Goal: Find specific page/section

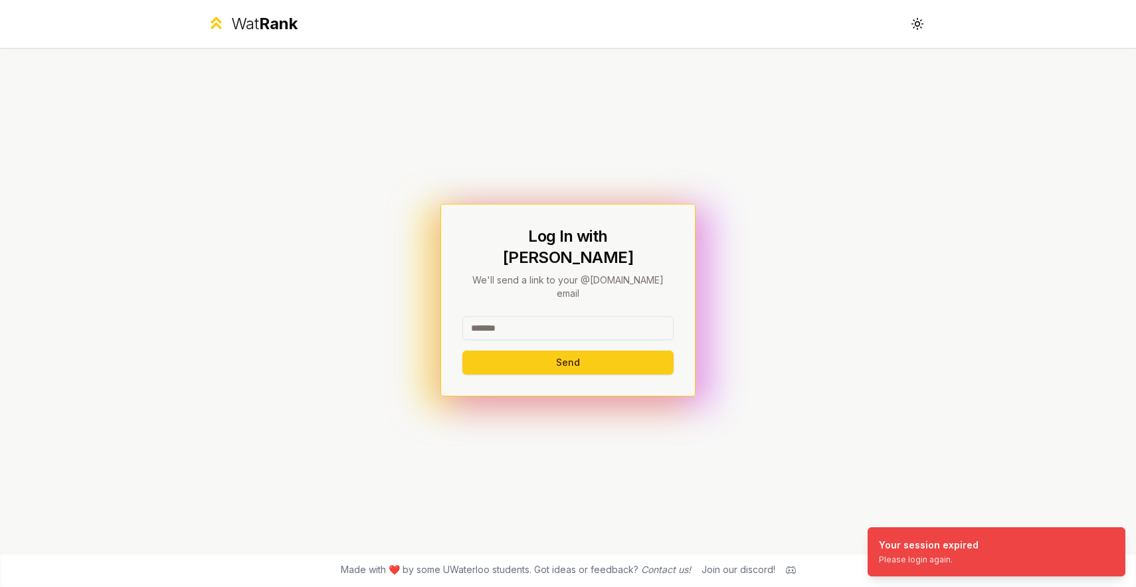
click at [553, 316] on input at bounding box center [568, 328] width 211 height 24
type input "******"
click at [471, 351] on button "Send" at bounding box center [568, 363] width 211 height 24
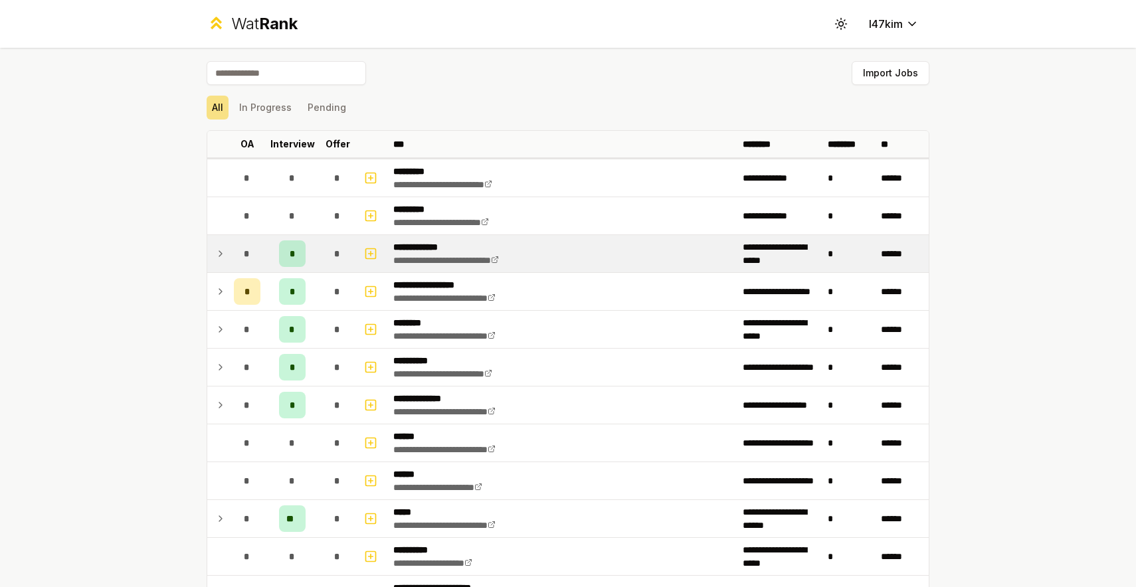
scroll to position [245, 0]
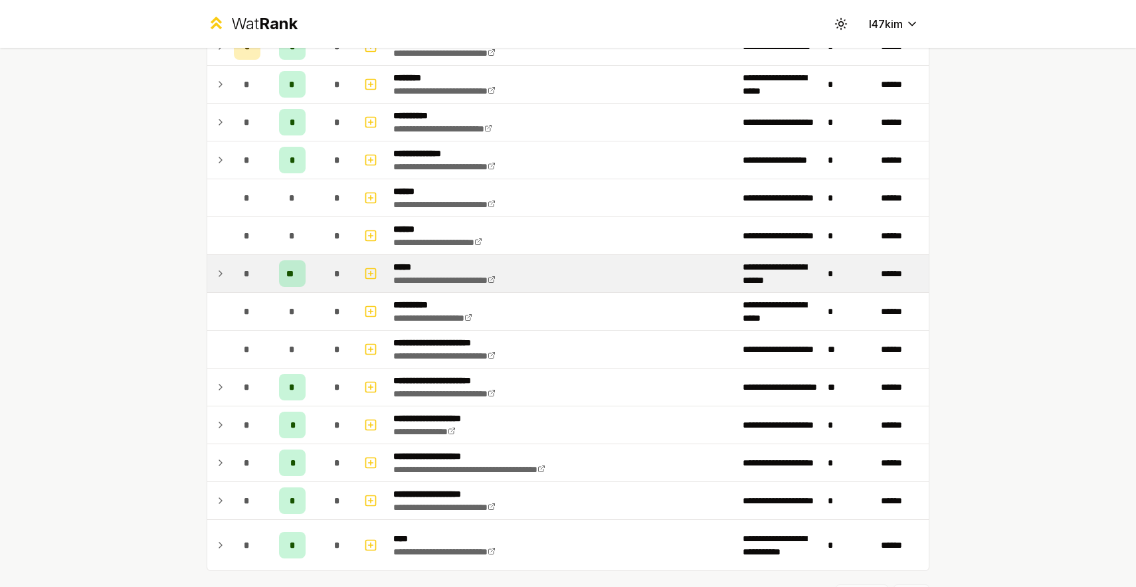
click at [215, 278] on icon at bounding box center [220, 274] width 11 height 16
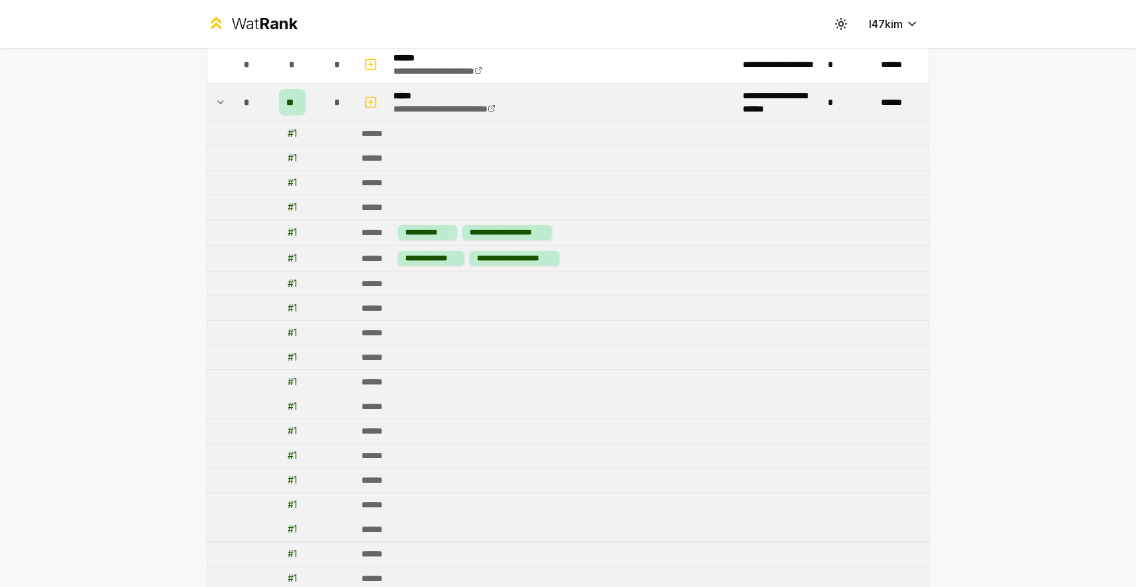
scroll to position [401, 0]
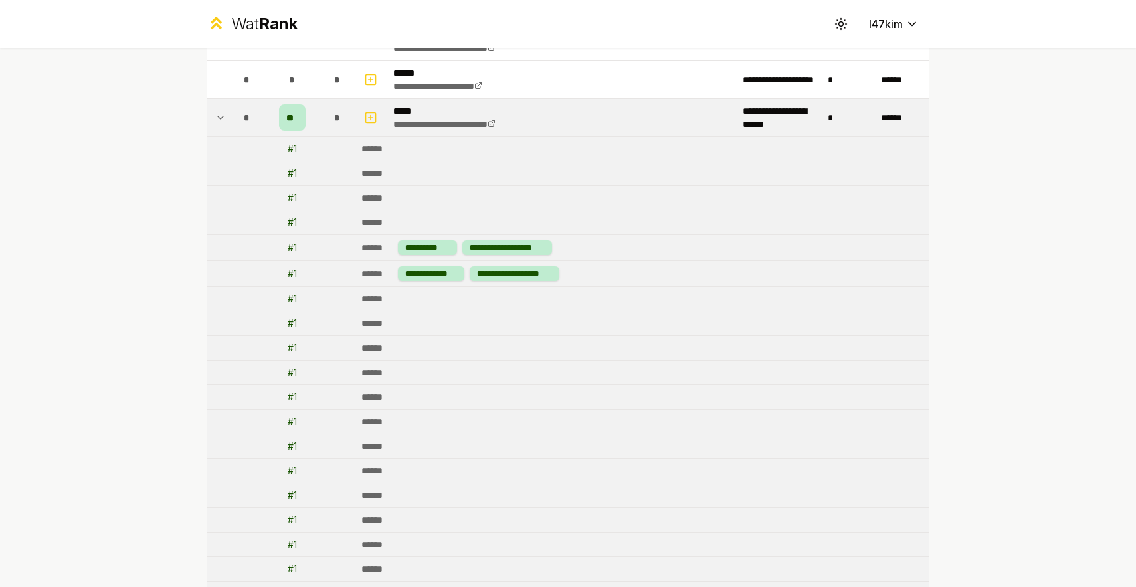
click at [216, 120] on icon at bounding box center [220, 118] width 11 height 16
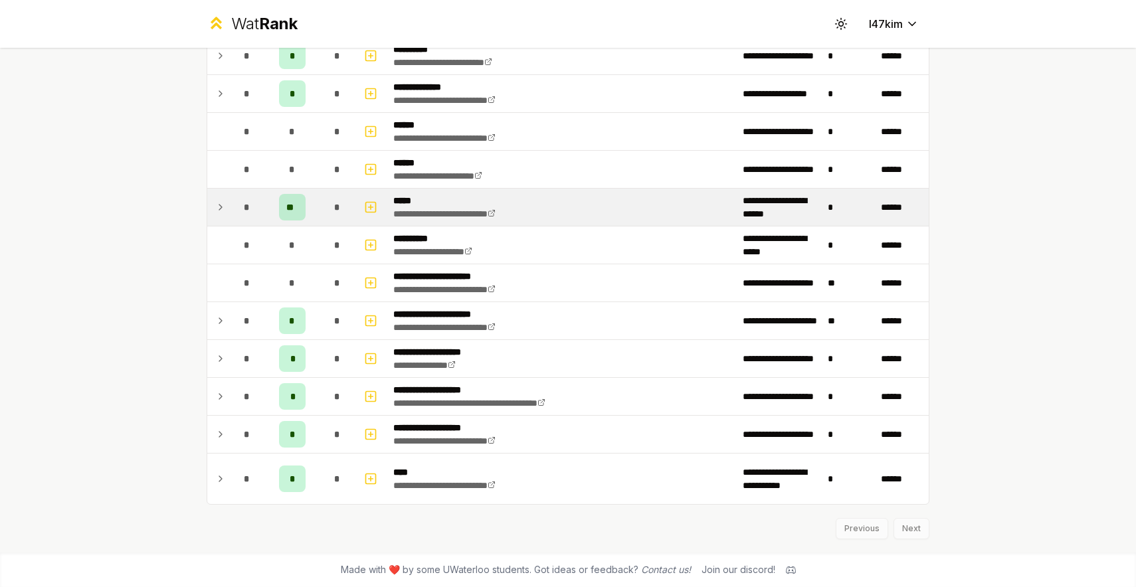
click at [218, 210] on icon at bounding box center [220, 207] width 11 height 16
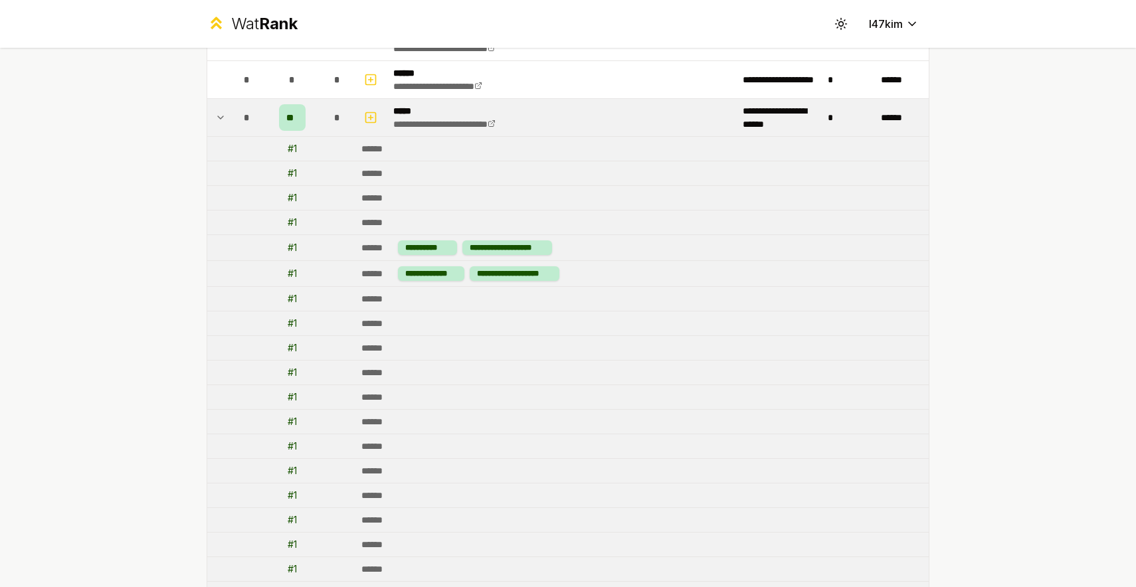
click at [215, 117] on icon at bounding box center [220, 118] width 11 height 16
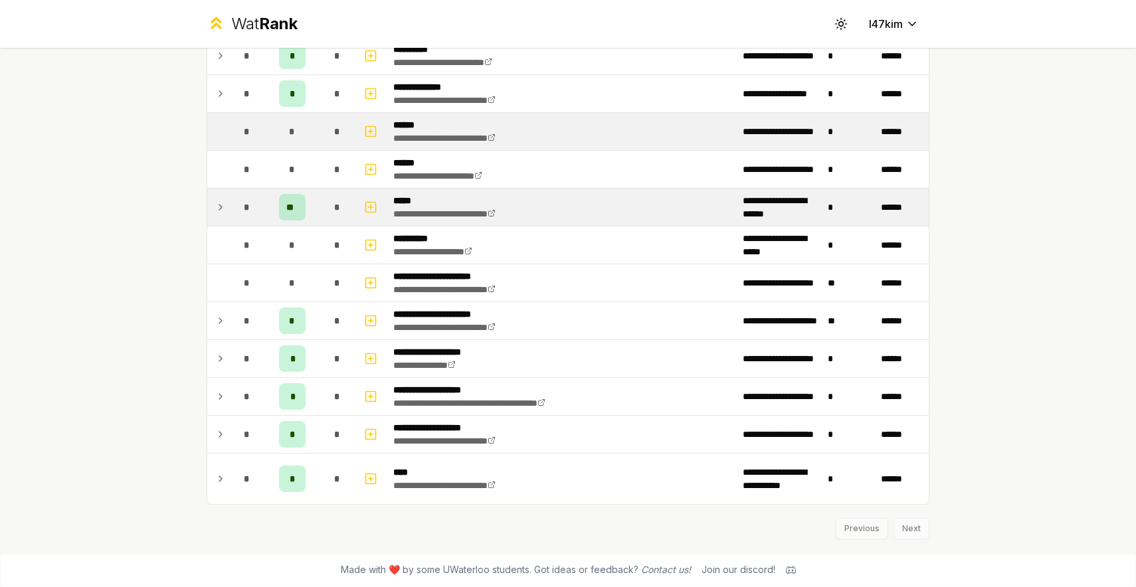
scroll to position [312, 0]
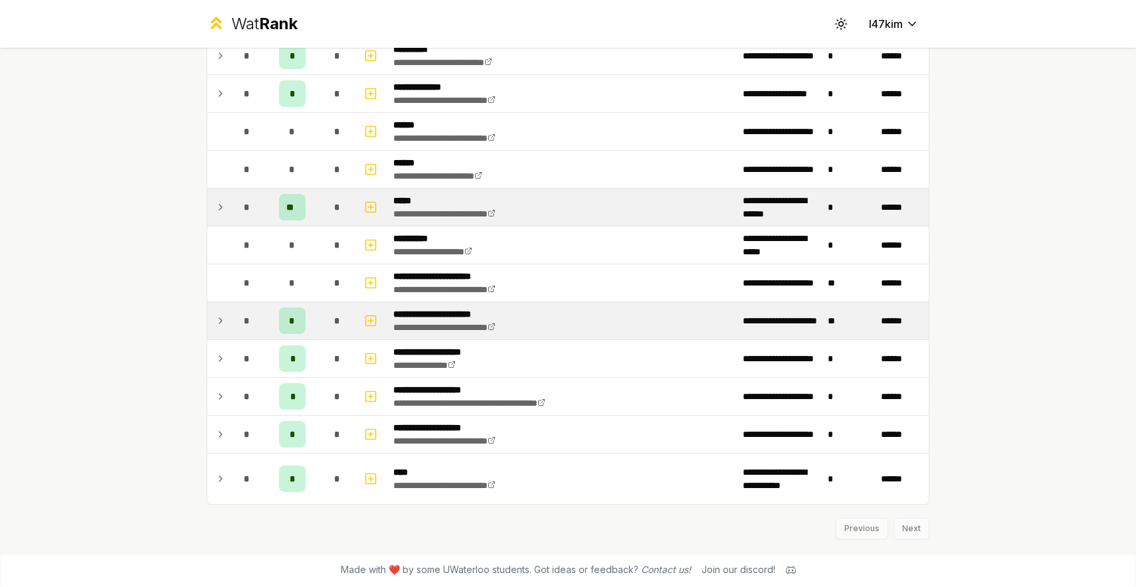
click at [219, 330] on td at bounding box center [217, 320] width 21 height 37
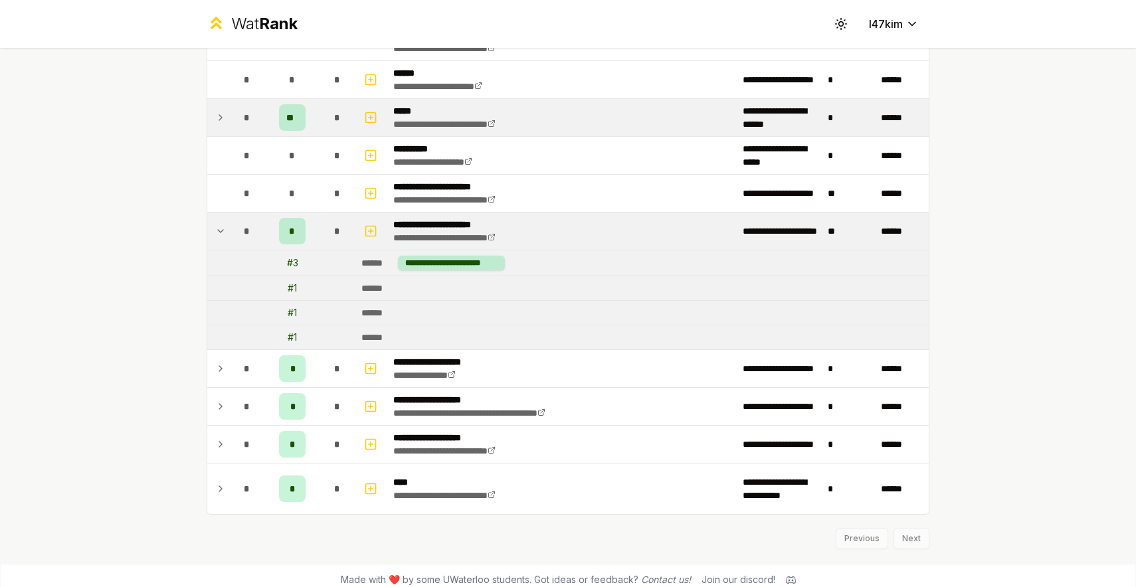
click at [218, 230] on icon at bounding box center [220, 231] width 5 height 3
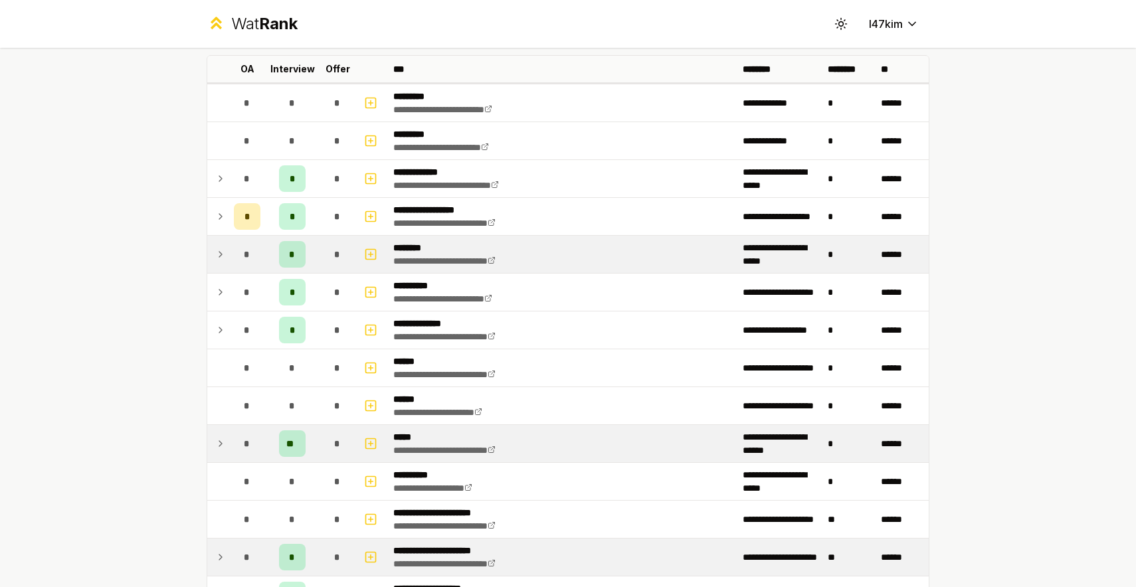
scroll to position [43, 0]
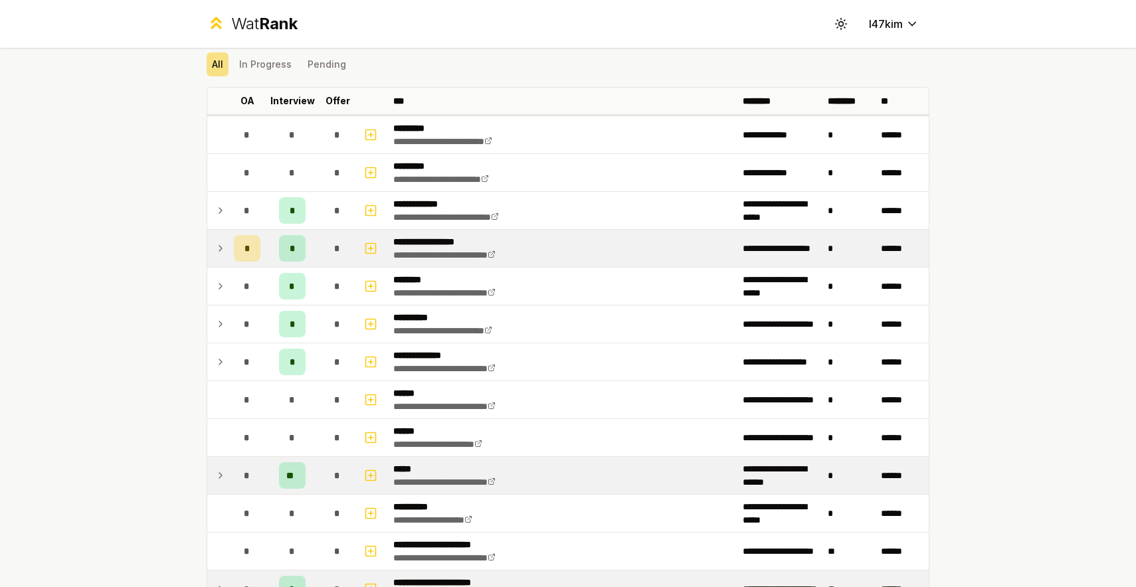
click at [221, 242] on td at bounding box center [217, 248] width 21 height 37
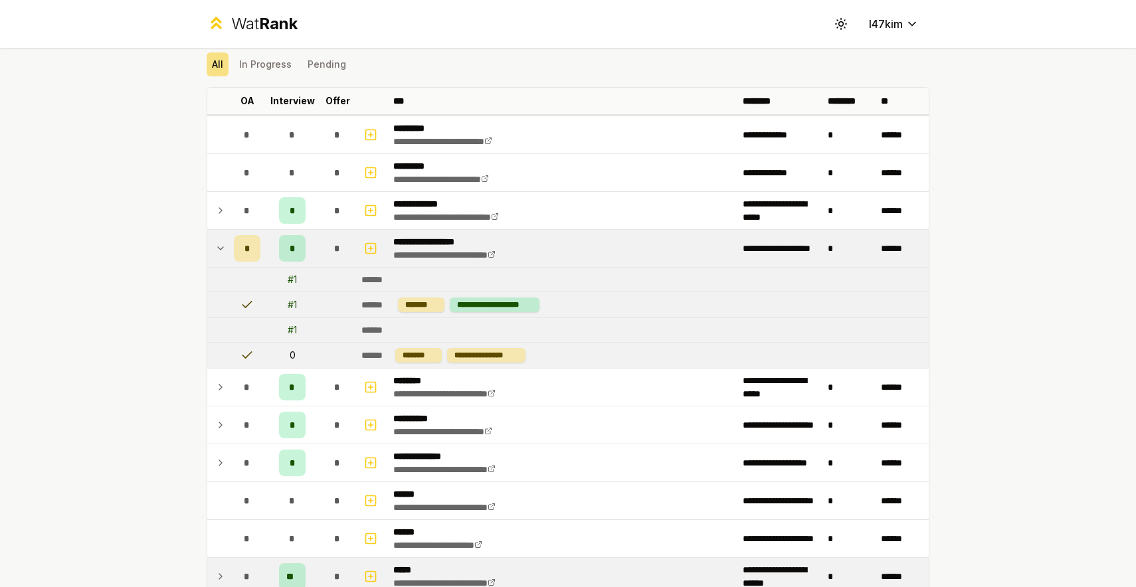
click at [221, 243] on icon at bounding box center [220, 249] width 11 height 16
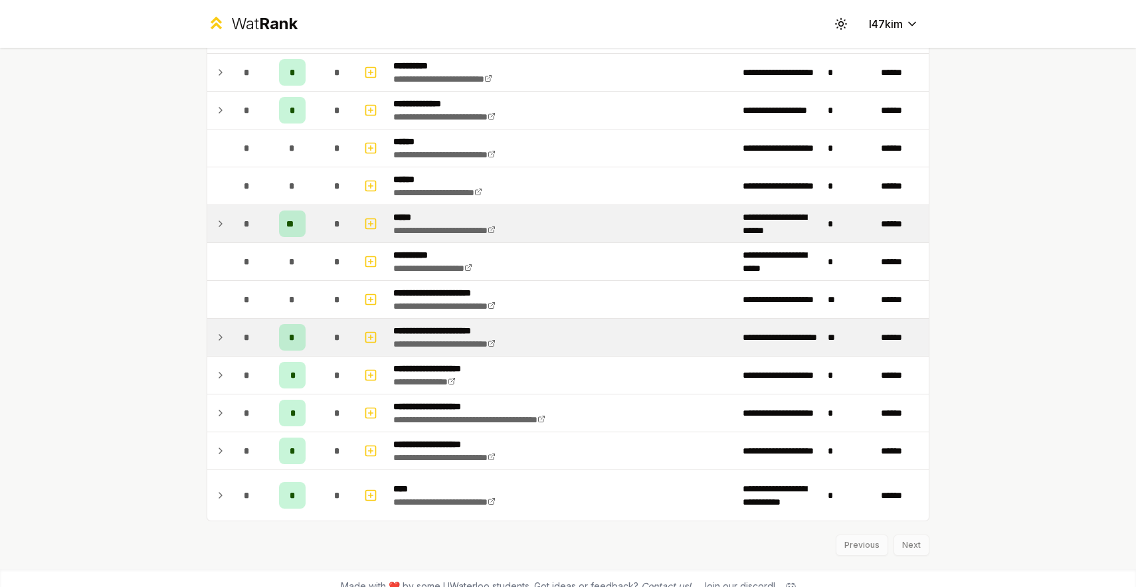
scroll to position [32, 0]
